Goal: Transaction & Acquisition: Download file/media

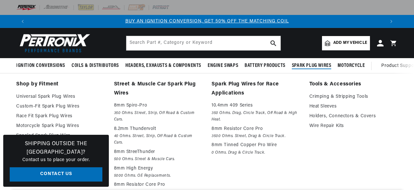
click at [384, 168] on li "Tools & Accessories Crimping & Stripping Tools Heat Sleeves Holders, Connectors…" at bounding box center [354, 163] width 89 height 167
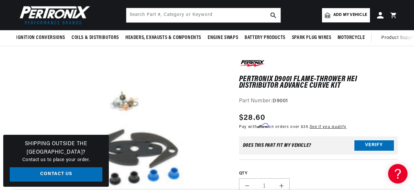
scroll to position [52, 0]
click at [393, 69] on div at bounding box center [318, 65] width 159 height 12
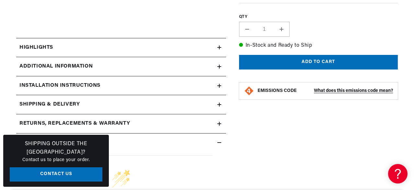
scroll to position [259, 0]
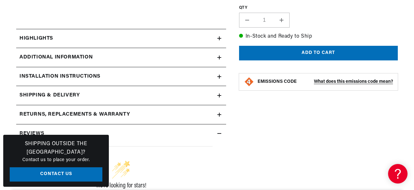
click at [167, 68] on summary "Installation instructions" at bounding box center [121, 76] width 210 height 19
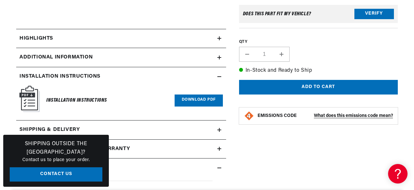
click at [199, 100] on link "Download PDF" at bounding box center [199, 100] width 48 height 12
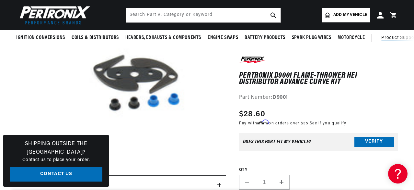
scroll to position [111, 0]
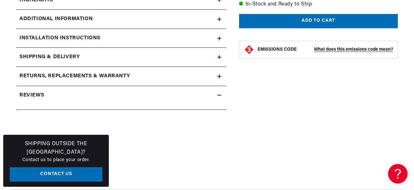
scroll to position [299, 0]
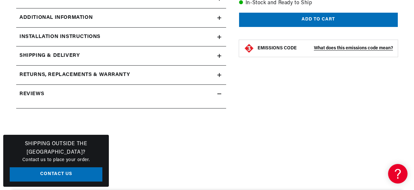
click at [132, 38] on div "Installation instructions" at bounding box center [116, 37] width 201 height 8
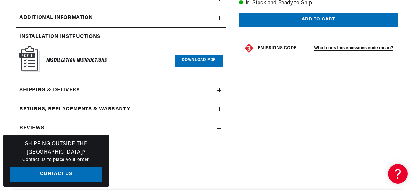
click at [197, 57] on link "Download PDF" at bounding box center [199, 61] width 48 height 12
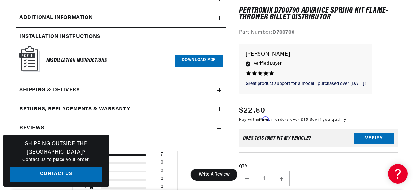
scroll to position [0, 707]
